Goal: Task Accomplishment & Management: Manage account settings

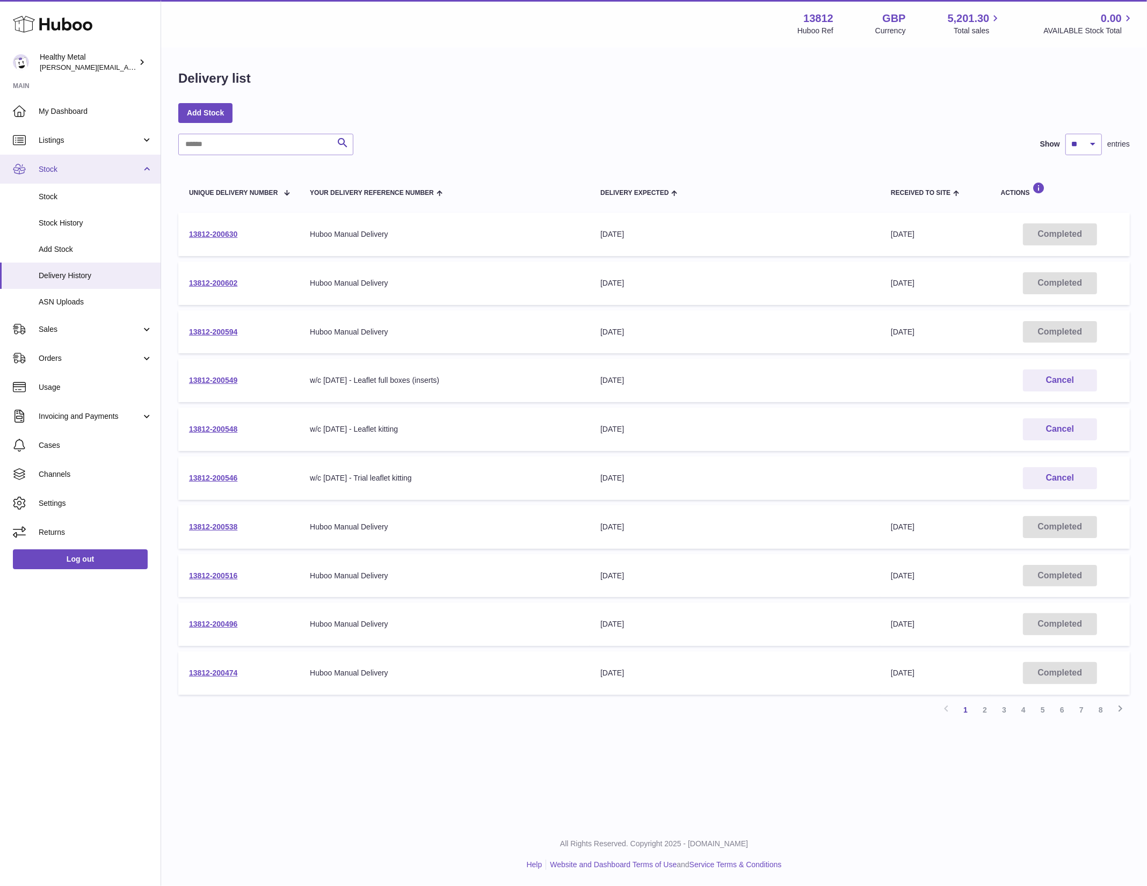
click at [134, 162] on link "Stock" at bounding box center [80, 169] width 161 height 29
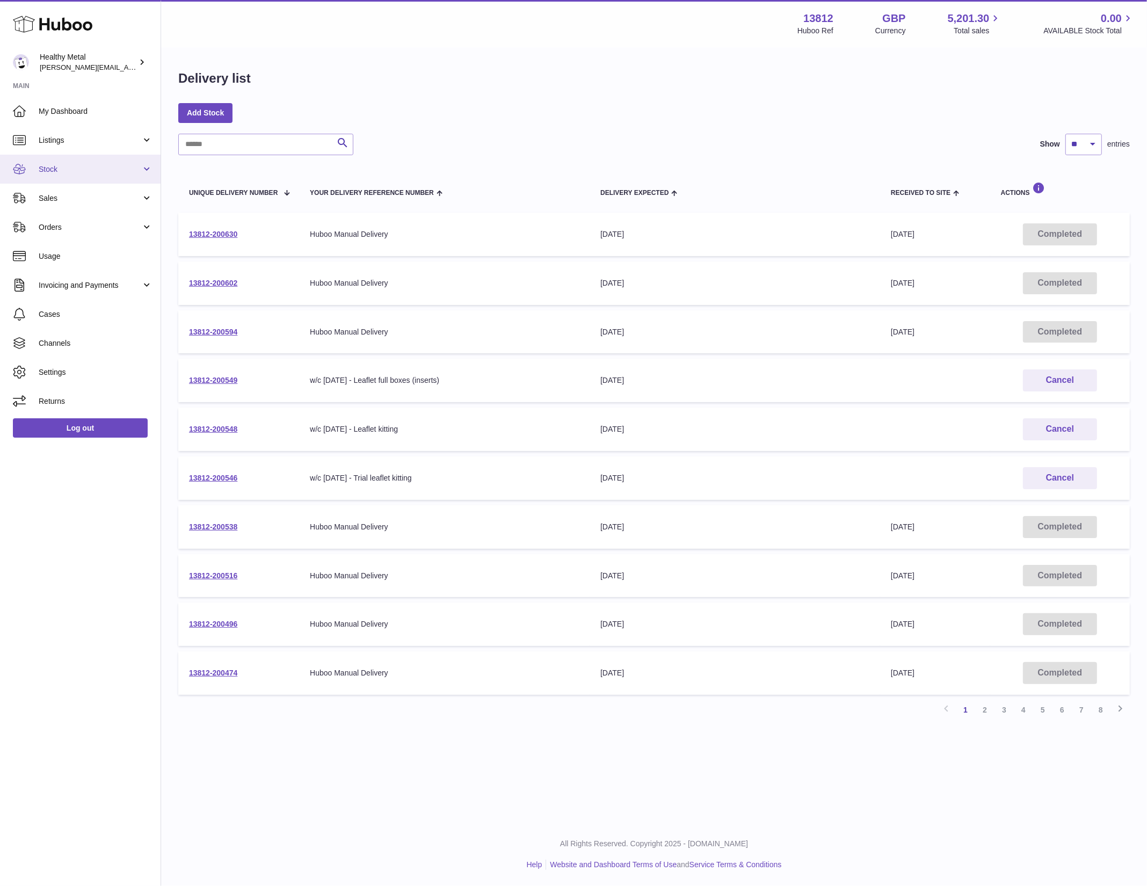
click at [139, 166] on span "Stock" at bounding box center [90, 169] width 103 height 10
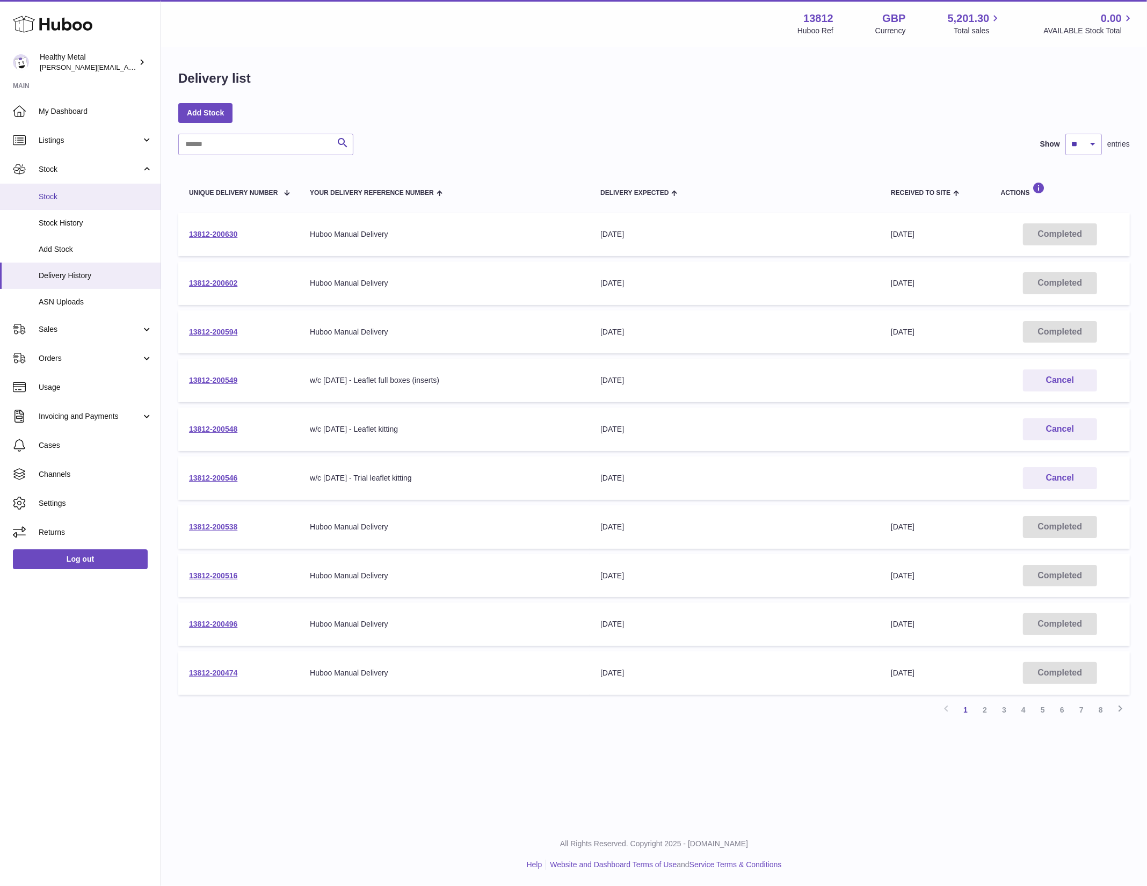
click at [64, 200] on span "Stock" at bounding box center [96, 197] width 114 height 10
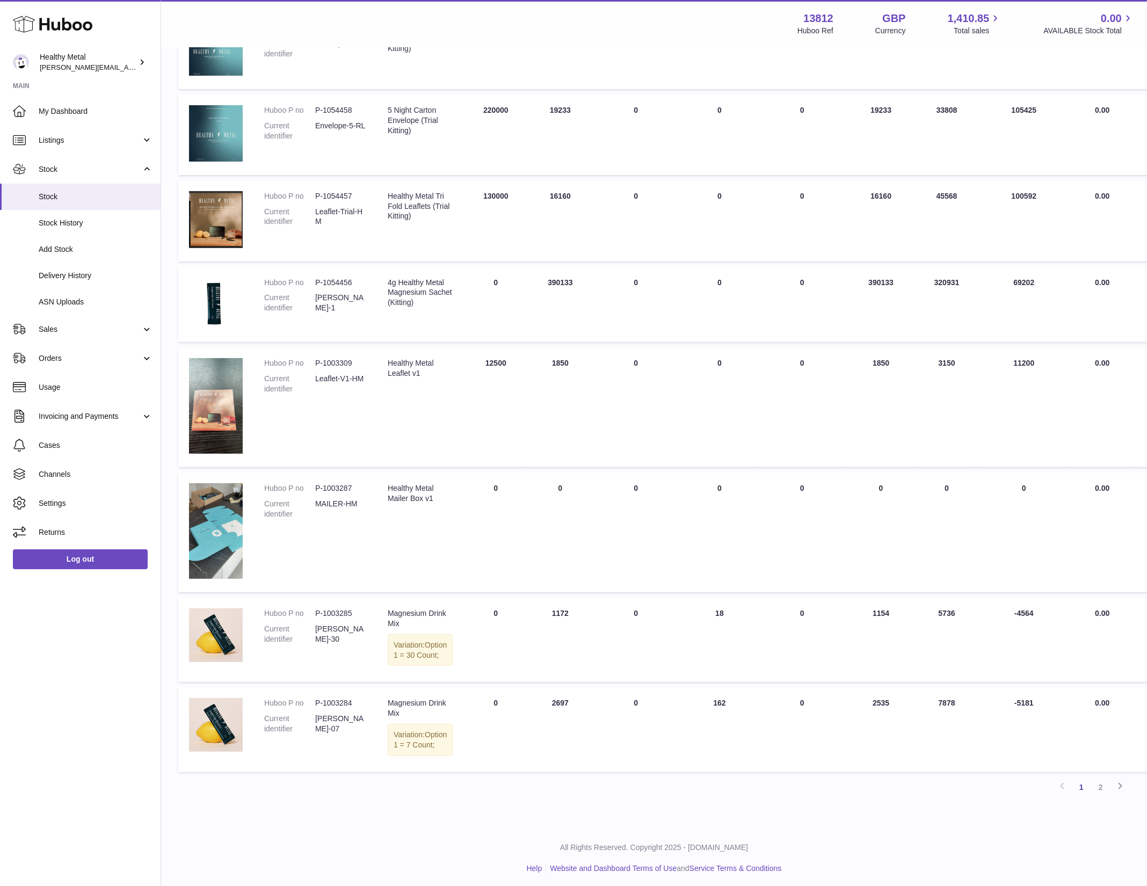
scroll to position [391, 0]
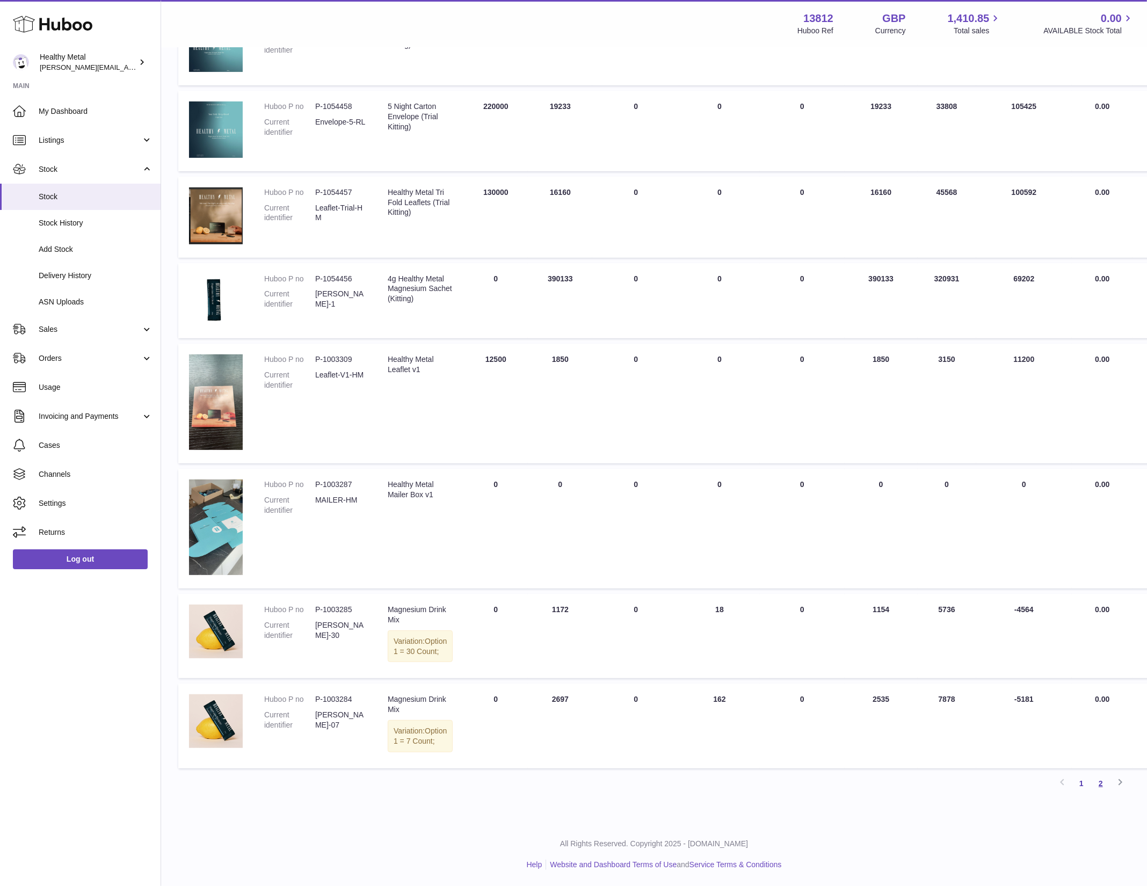
click at [1102, 786] on link "2" at bounding box center [1101, 783] width 19 height 19
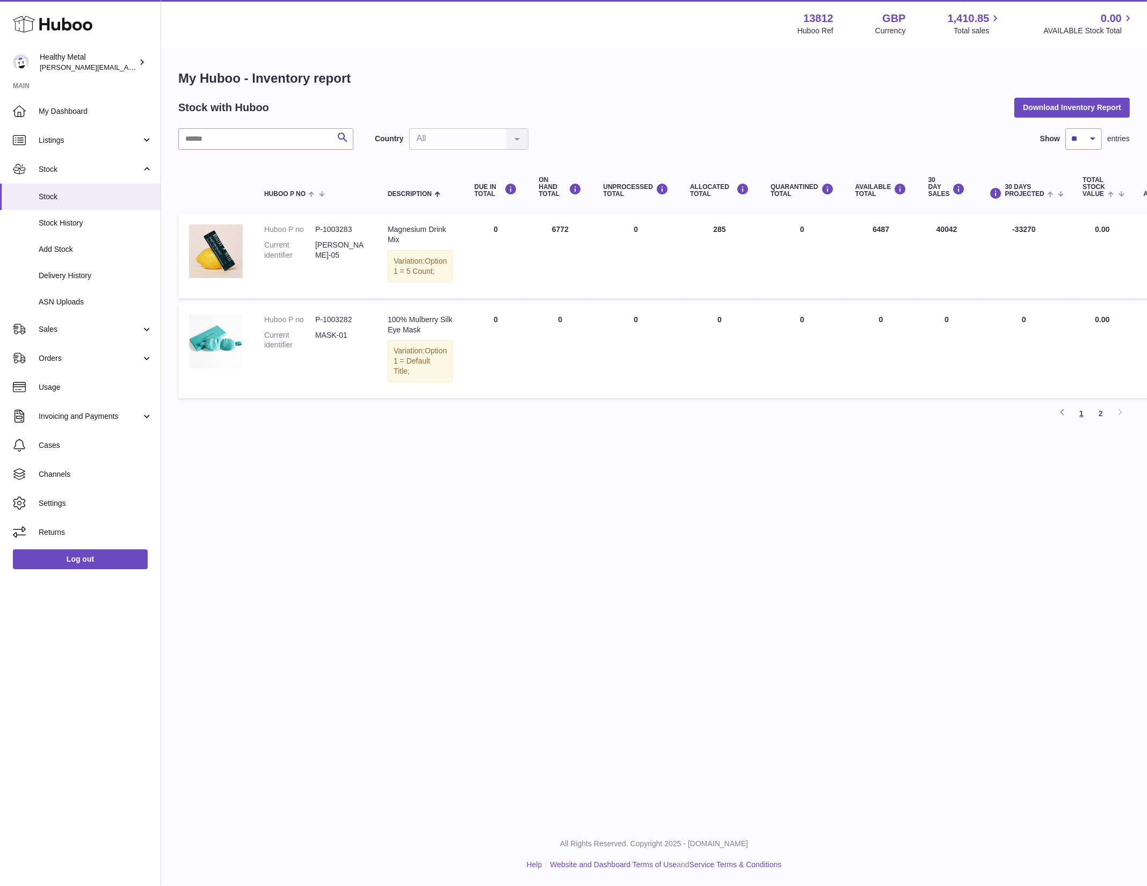
click at [1082, 423] on link "1" at bounding box center [1081, 413] width 19 height 19
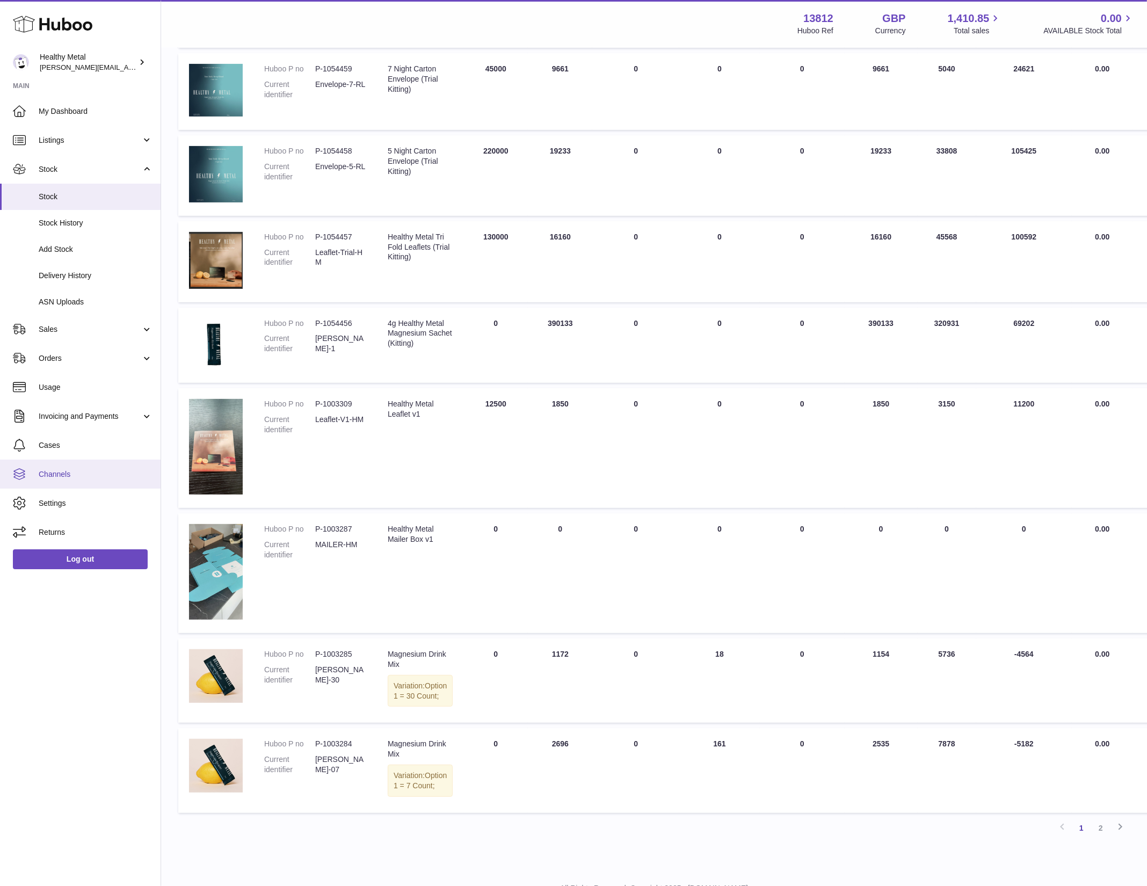
scroll to position [324, 0]
click at [1104, 839] on link "2" at bounding box center [1101, 829] width 19 height 19
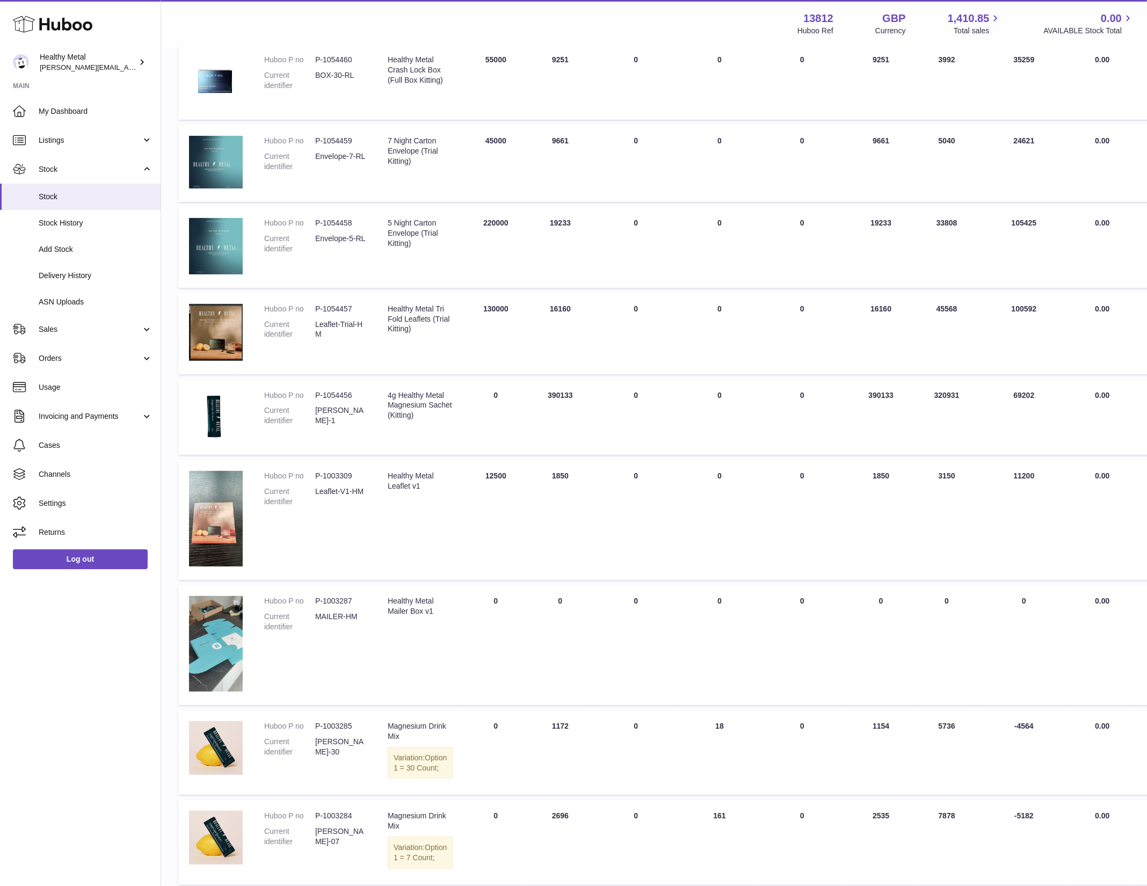
click at [0, 855] on div at bounding box center [0, 443] width 0 height 886
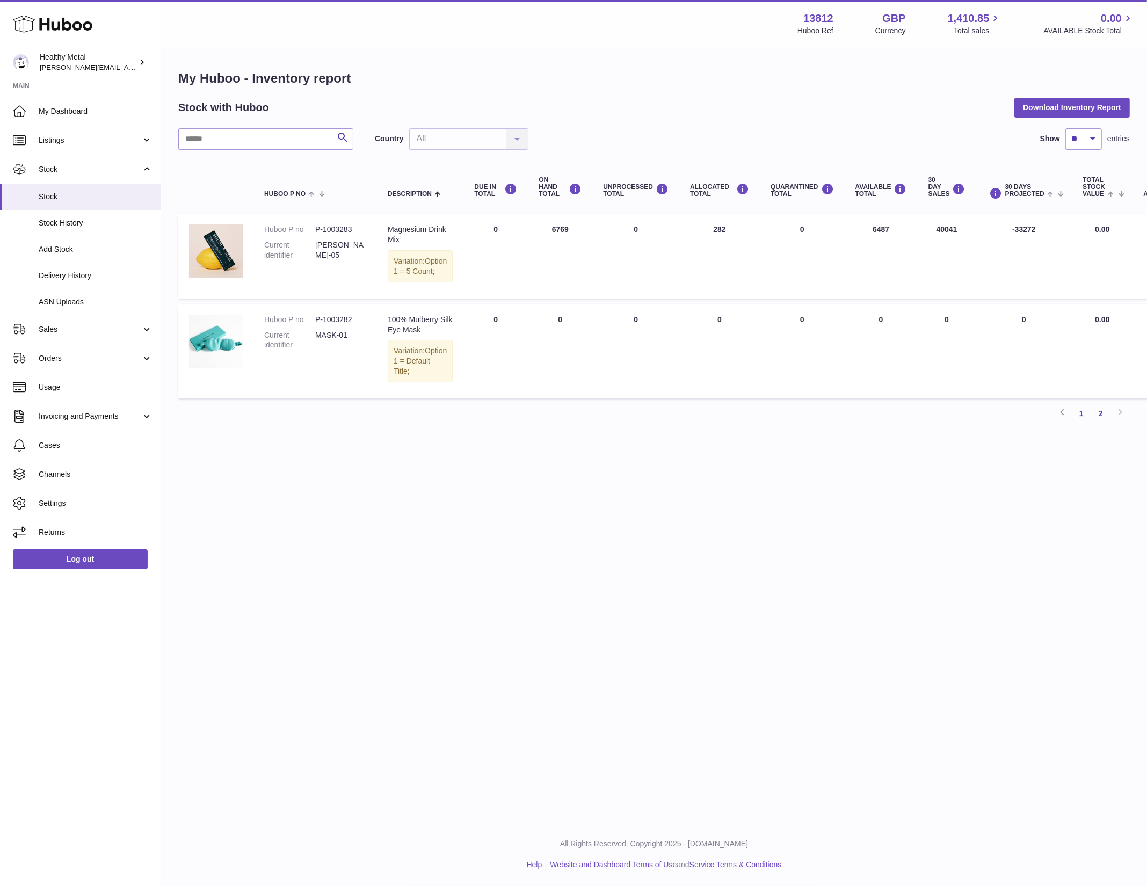
click at [1081, 423] on link "1" at bounding box center [1081, 413] width 19 height 19
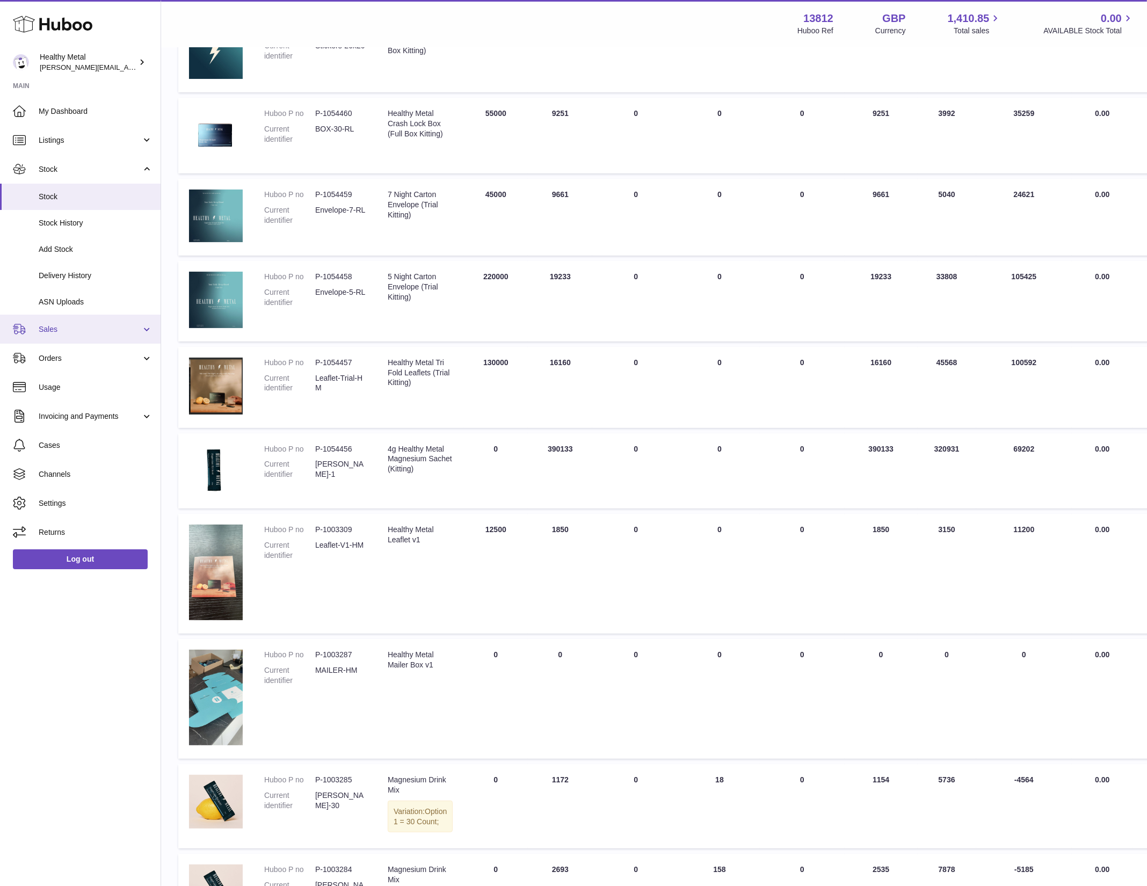
scroll to position [369, 0]
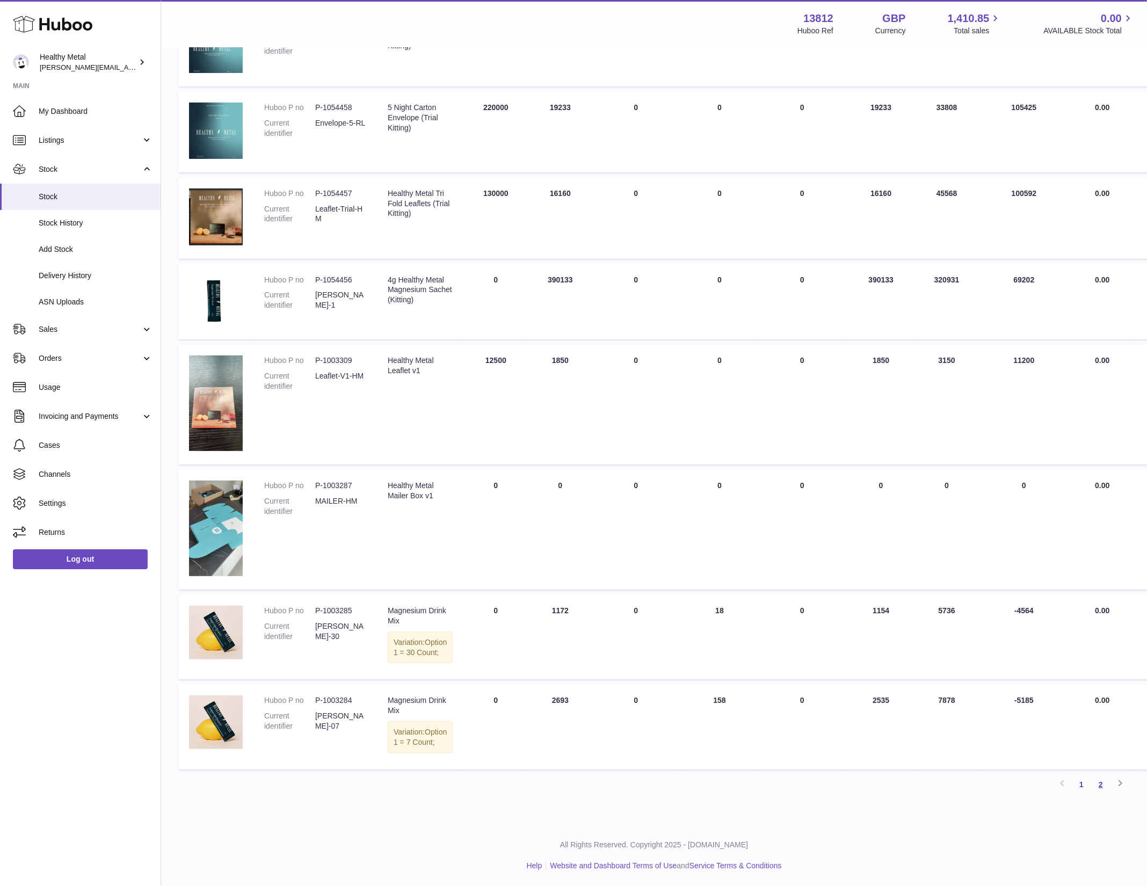
click at [1107, 795] on link "2" at bounding box center [1101, 784] width 19 height 19
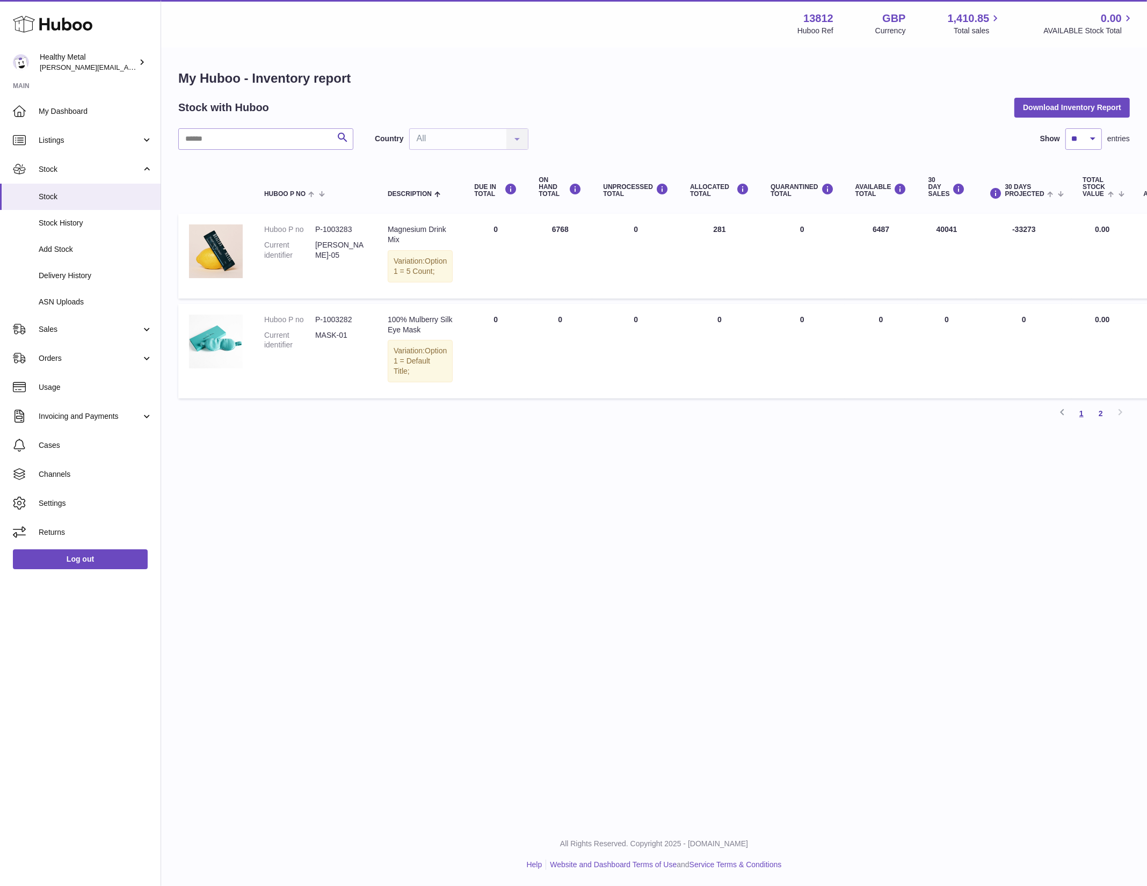
click at [1082, 423] on link "1" at bounding box center [1081, 413] width 19 height 19
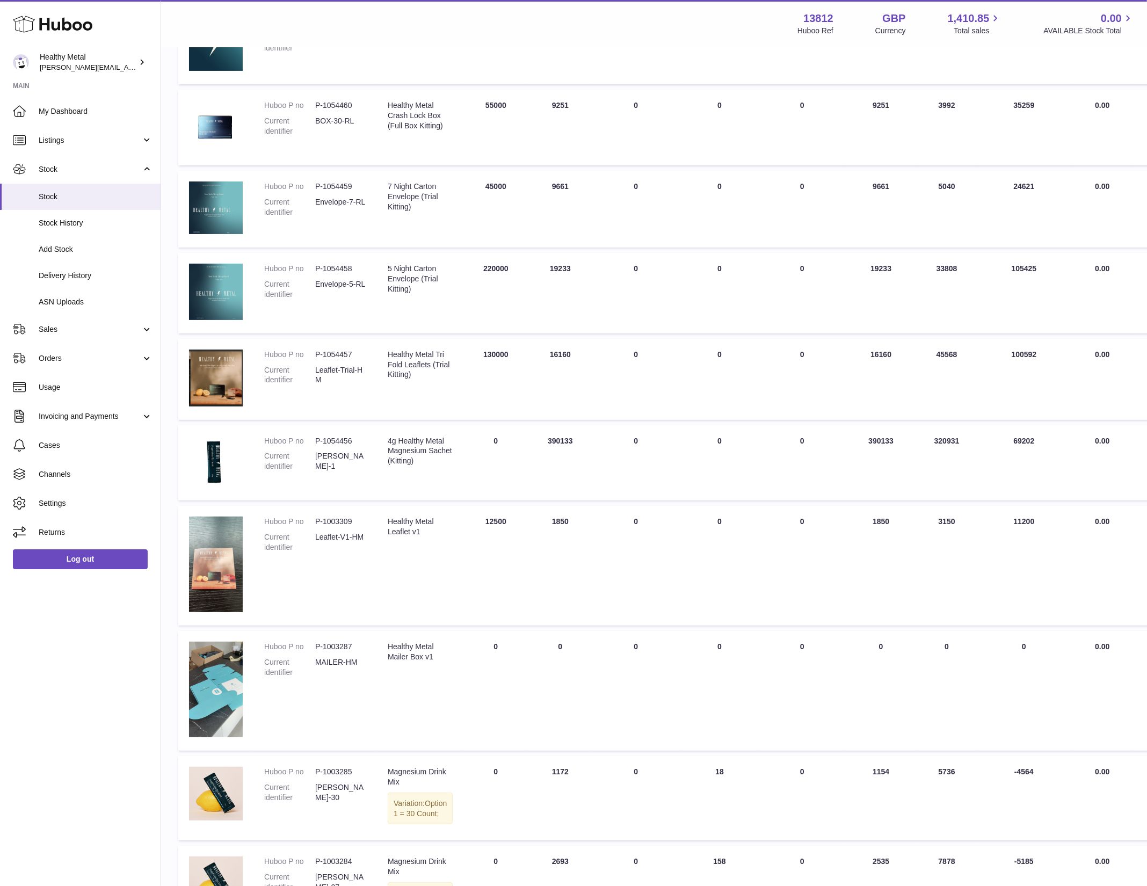
scroll to position [210, 0]
